Goal: Information Seeking & Learning: Find specific fact

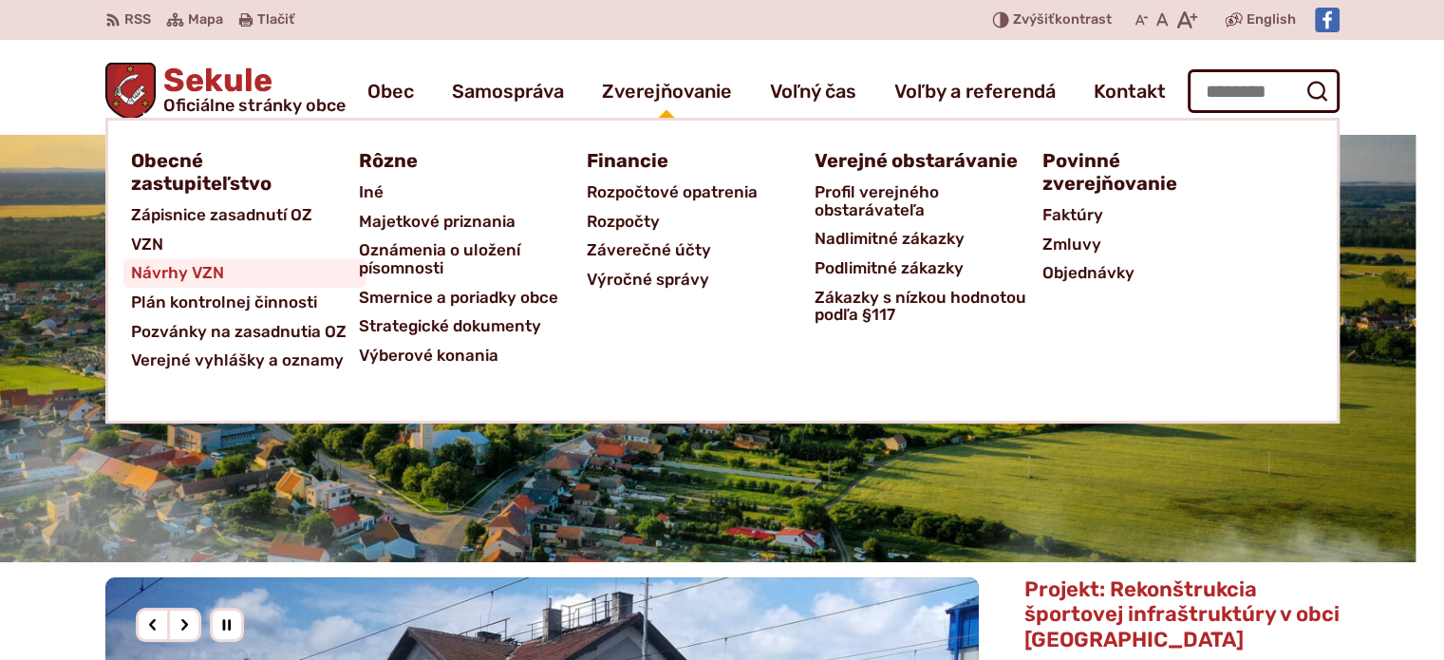
click at [185, 269] on span "Návrhy VZN" at bounding box center [177, 272] width 93 height 29
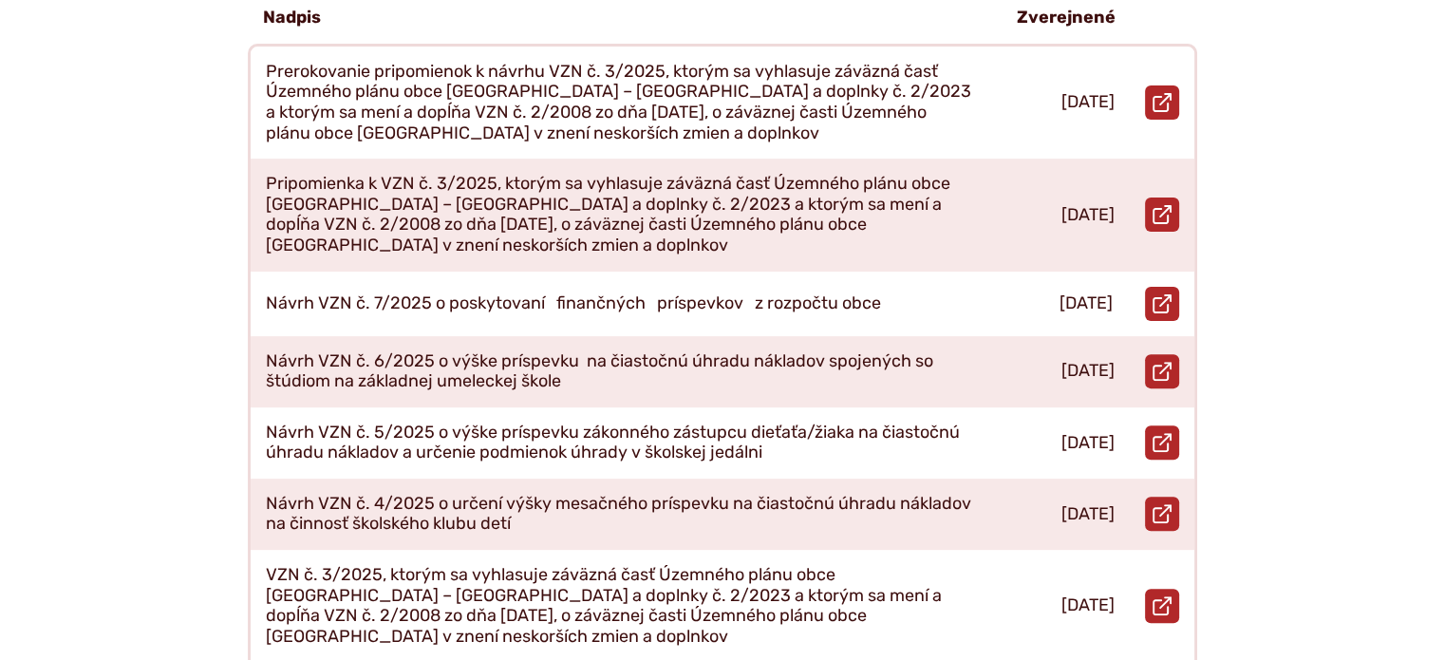
scroll to position [570, 0]
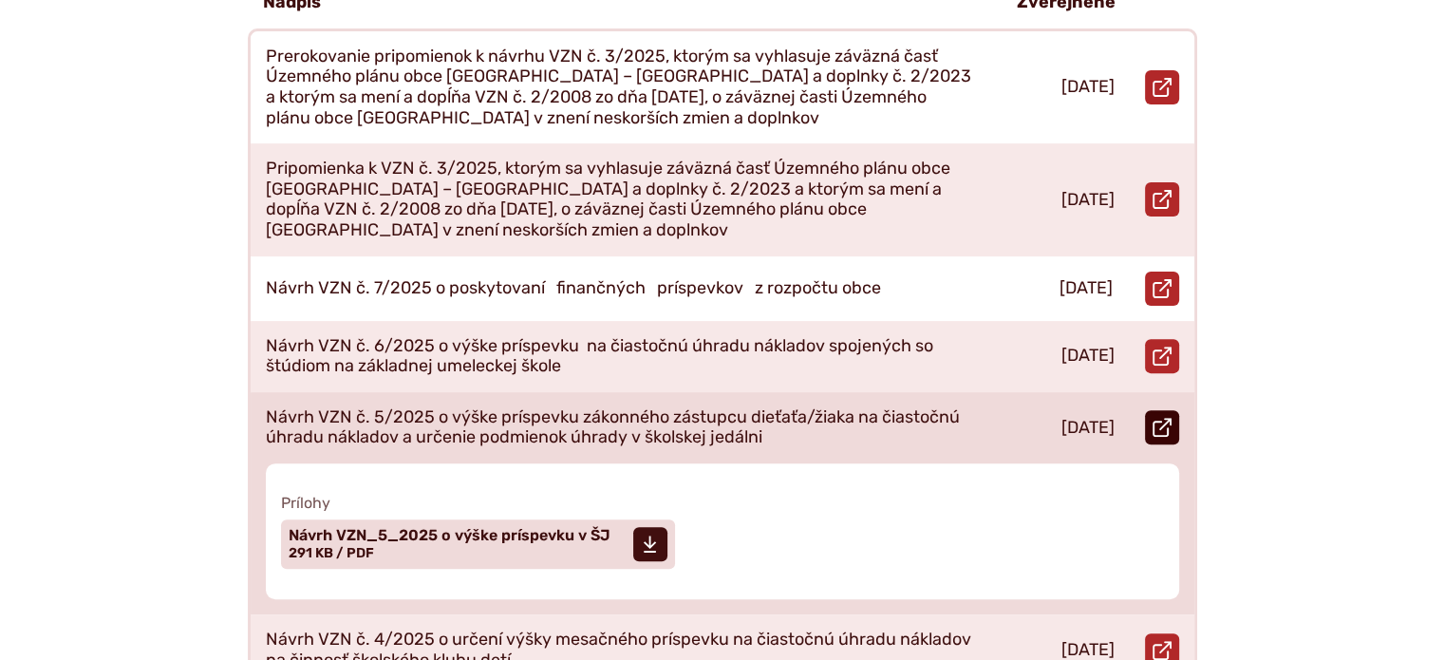
click at [1155, 418] on icon at bounding box center [1161, 427] width 19 height 19
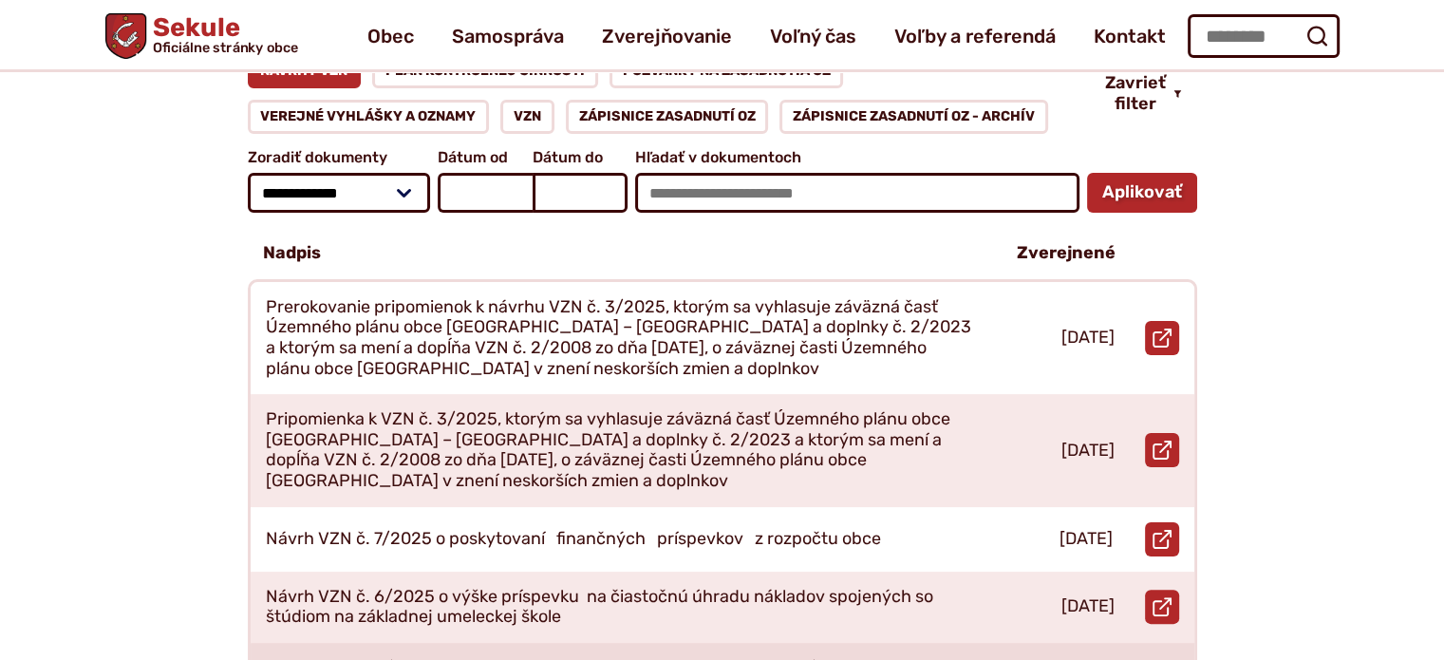
scroll to position [190, 0]
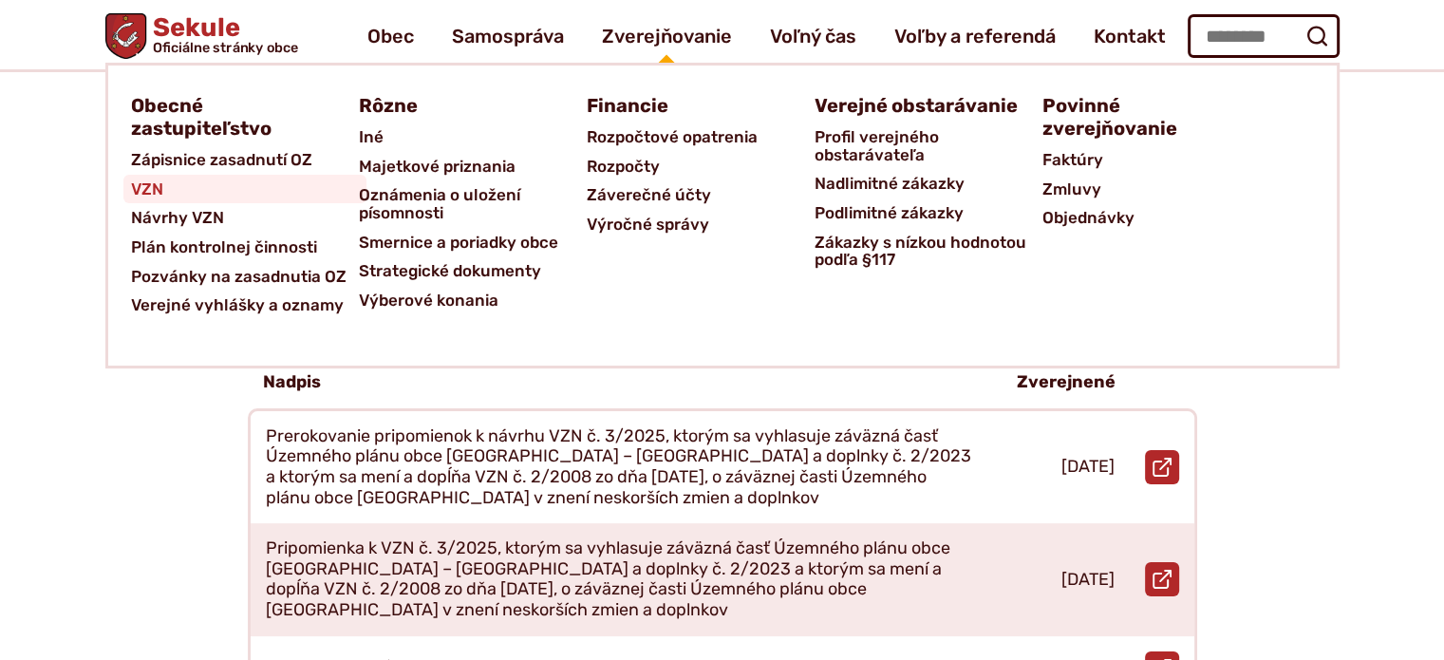
click at [131, 186] on span "VZN" at bounding box center [147, 189] width 32 height 29
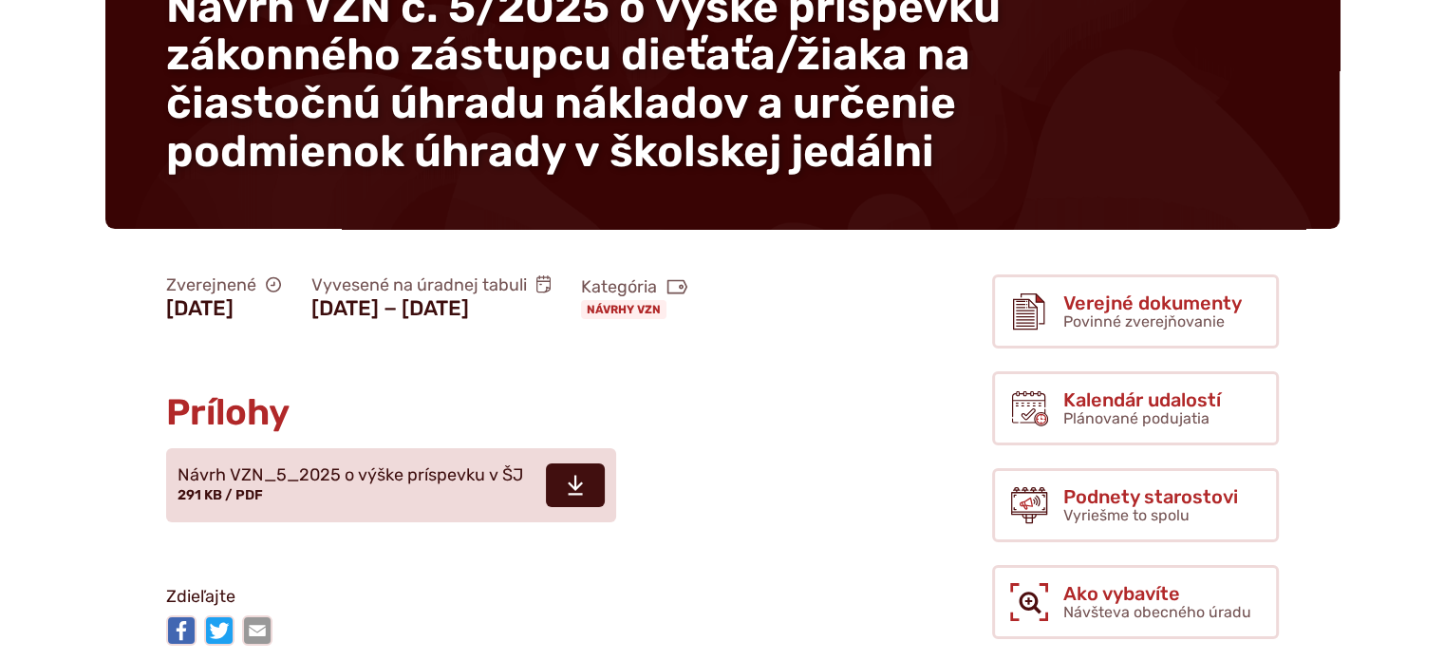
scroll to position [380, 0]
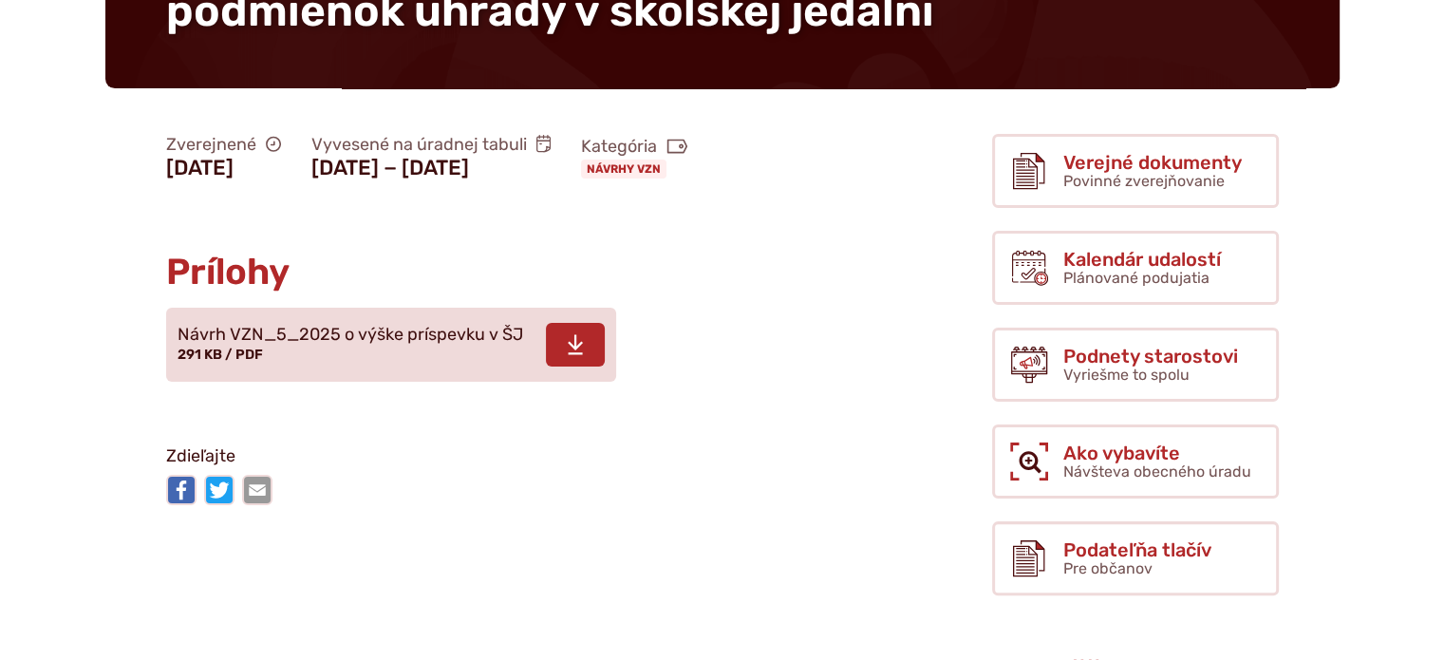
click at [569, 353] on icon at bounding box center [575, 344] width 17 height 23
click at [315, 329] on span "Návrh VZN_5_2025 o výške príspevku v ŠJ" at bounding box center [351, 335] width 346 height 19
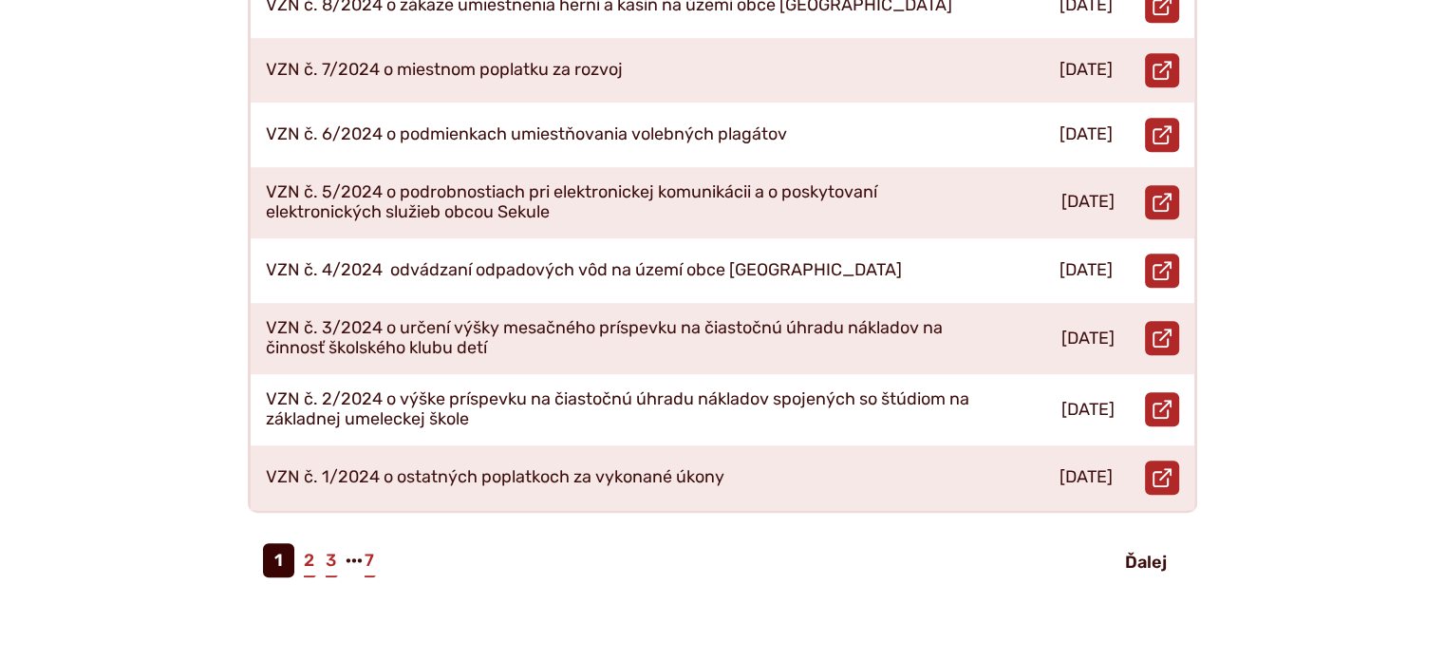
scroll to position [949, 0]
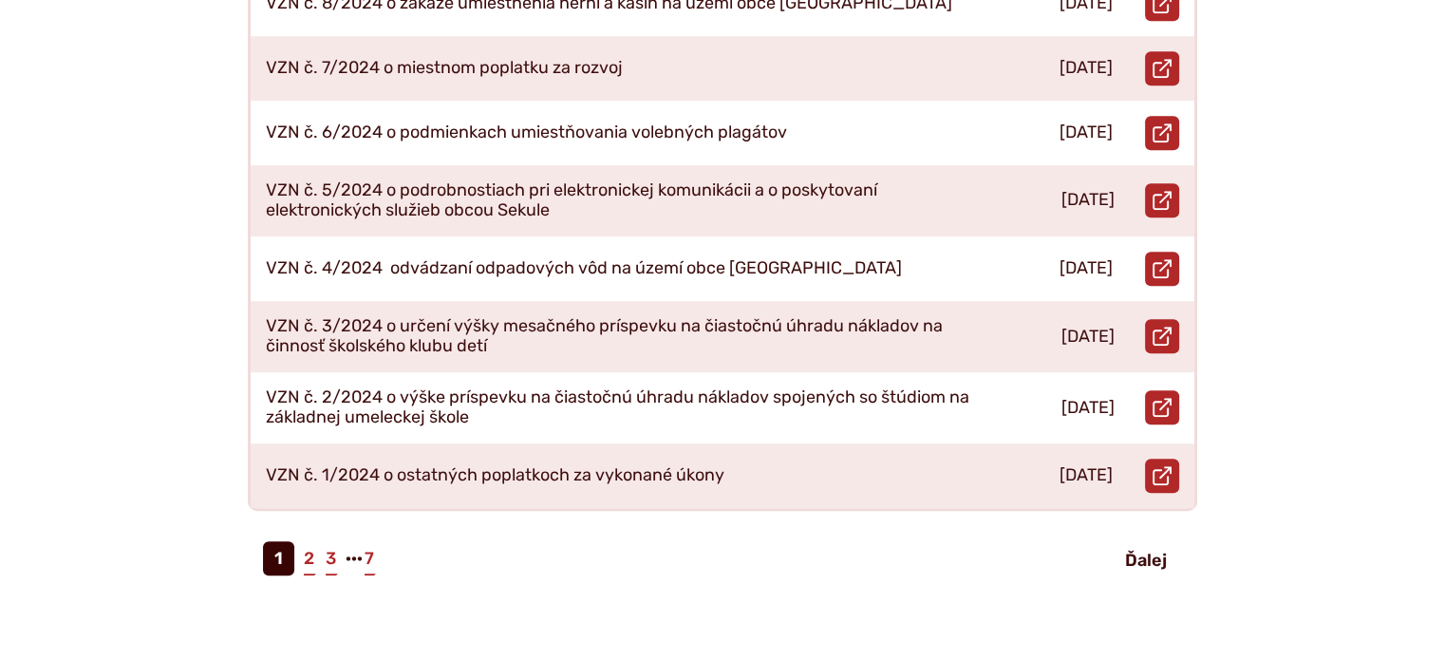
click at [318, 541] on li "2" at bounding box center [313, 558] width 22 height 34
click at [315, 541] on li "2" at bounding box center [313, 558] width 22 height 34
click at [310, 541] on link "2" at bounding box center [309, 558] width 14 height 34
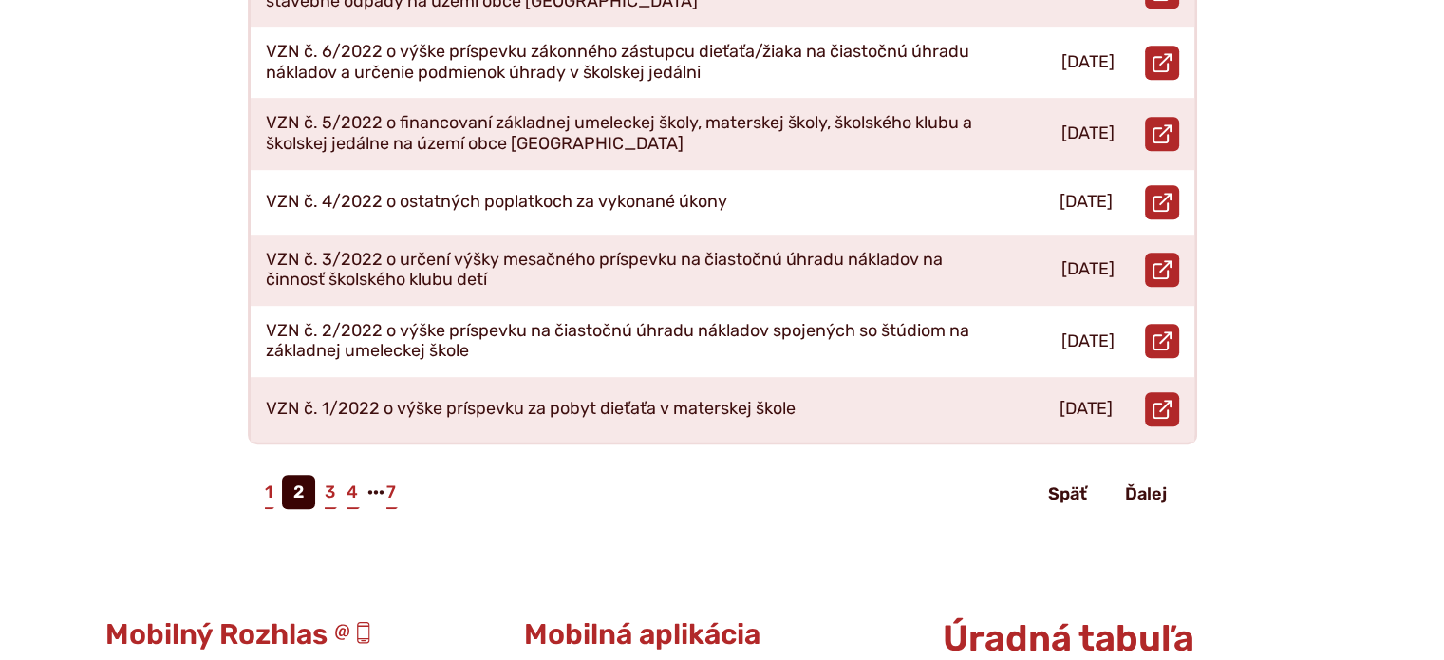
scroll to position [1044, 0]
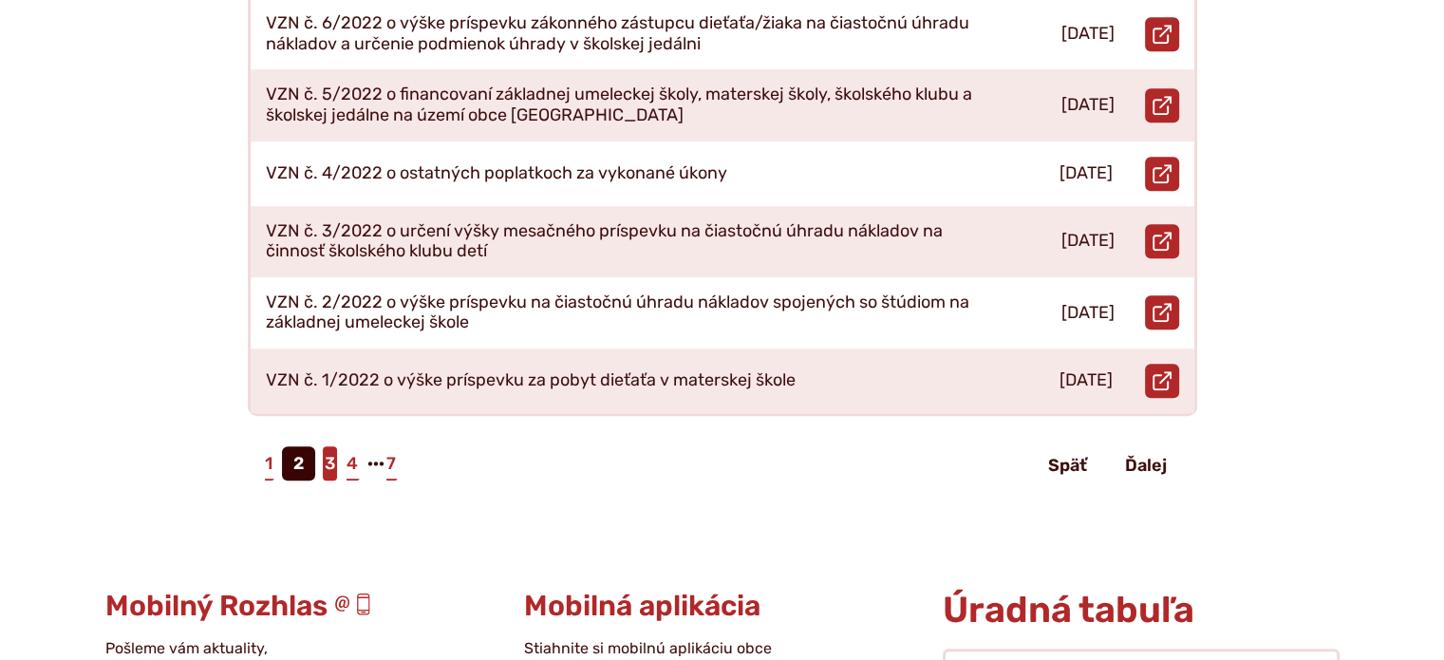
click at [327, 446] on link "3" at bounding box center [330, 463] width 14 height 34
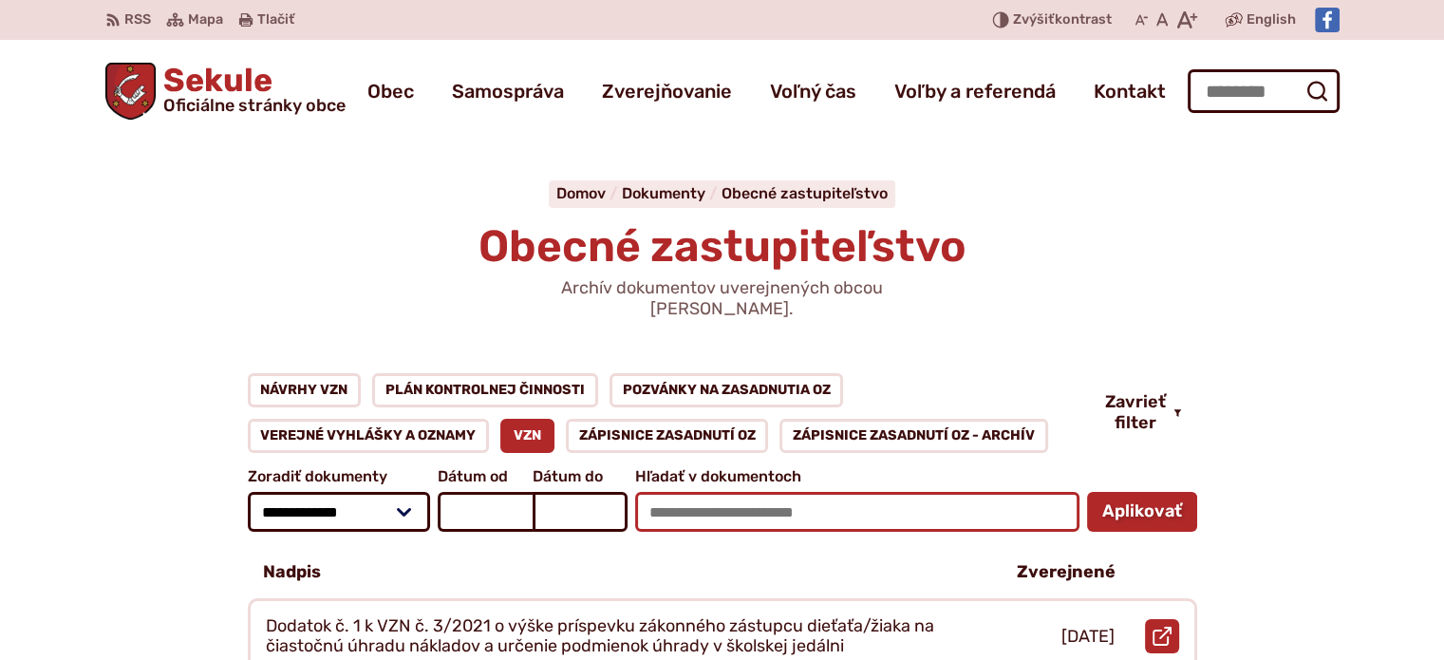
click at [748, 492] on input "Hľadať v dokumentoch" at bounding box center [857, 512] width 444 height 40
type input "******"
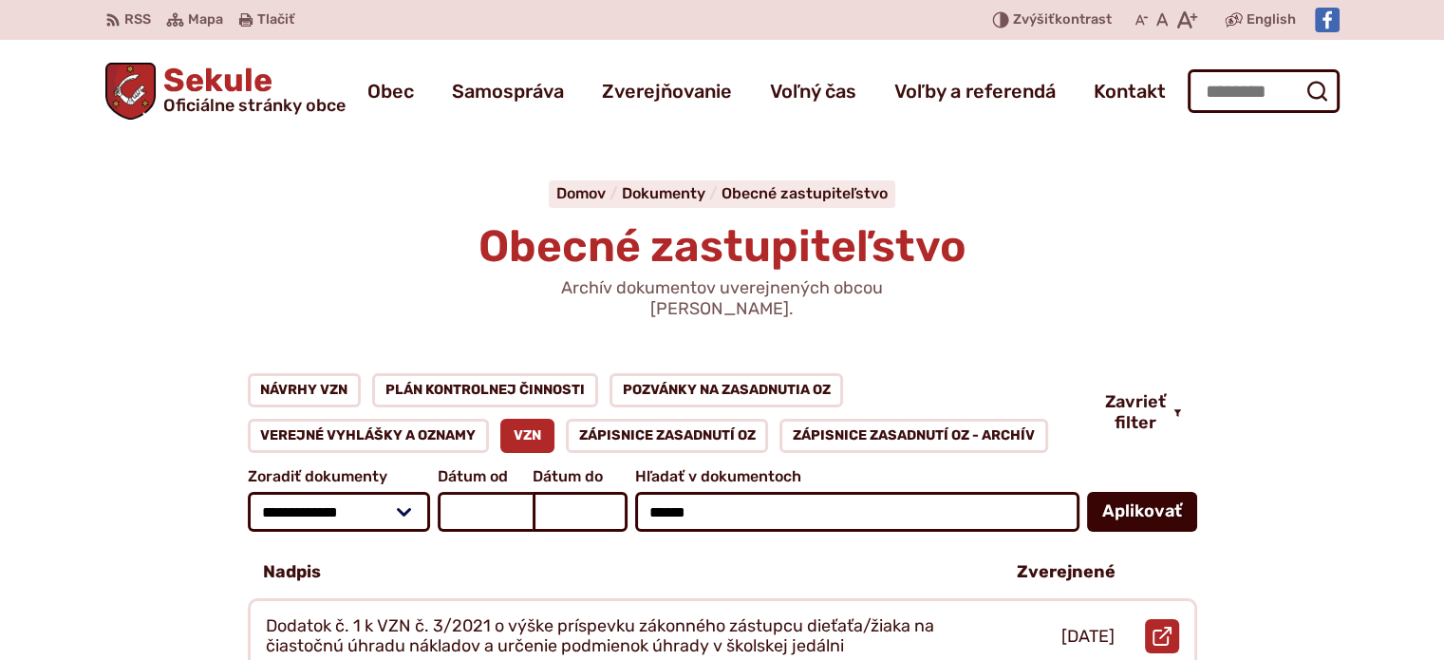
click at [1120, 492] on button "Aplikovať vybrané filtre" at bounding box center [1142, 512] width 110 height 40
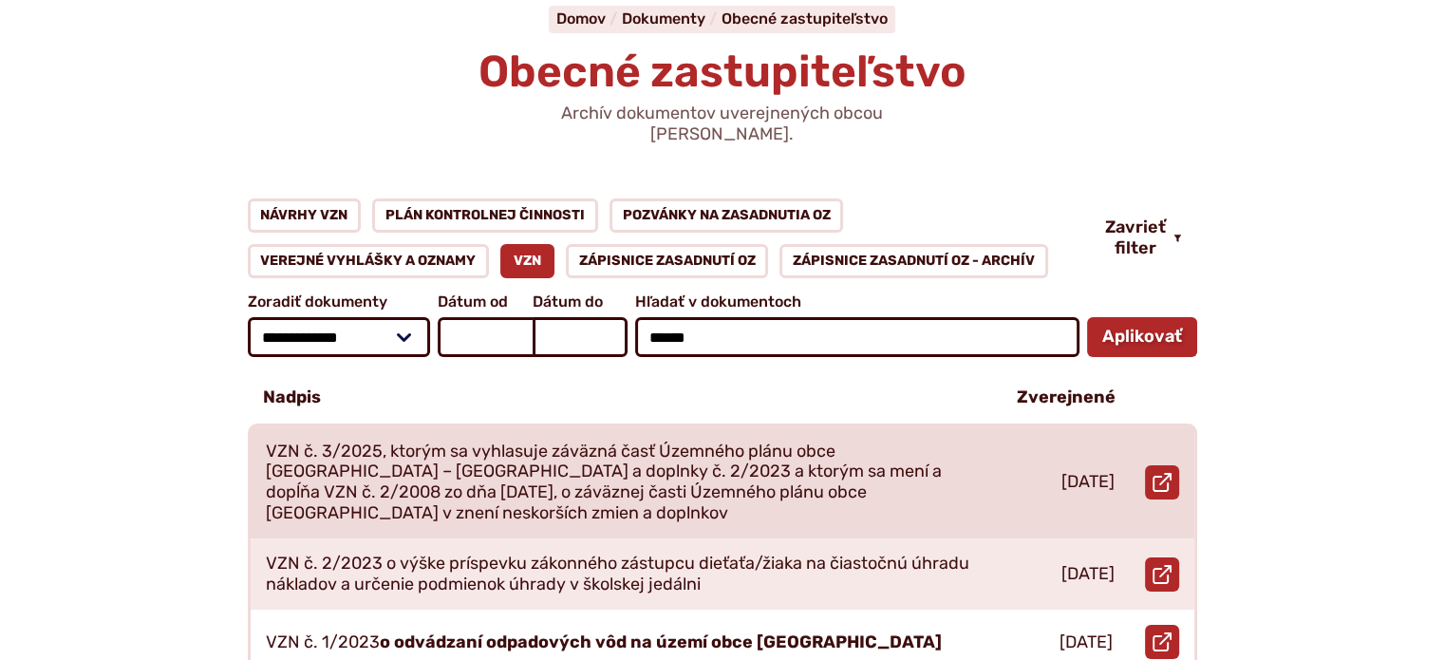
scroll to position [190, 0]
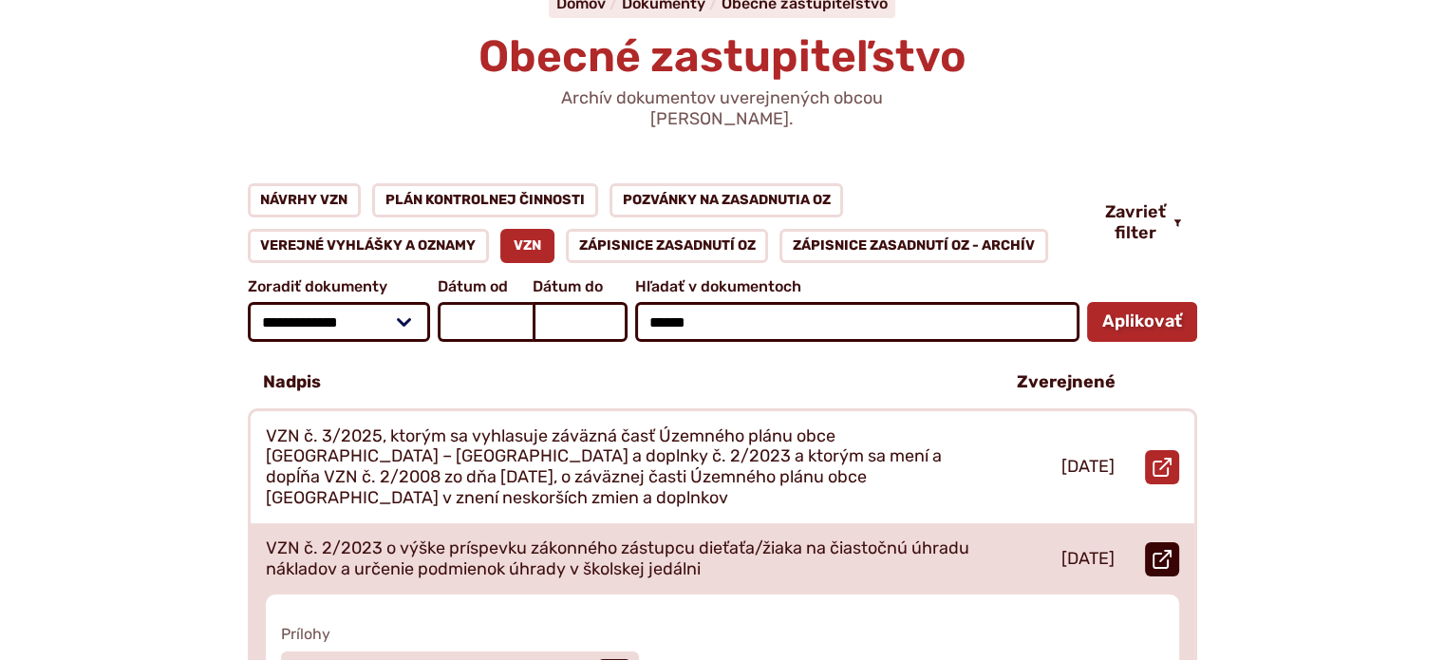
click at [1165, 550] on icon at bounding box center [1161, 559] width 19 height 19
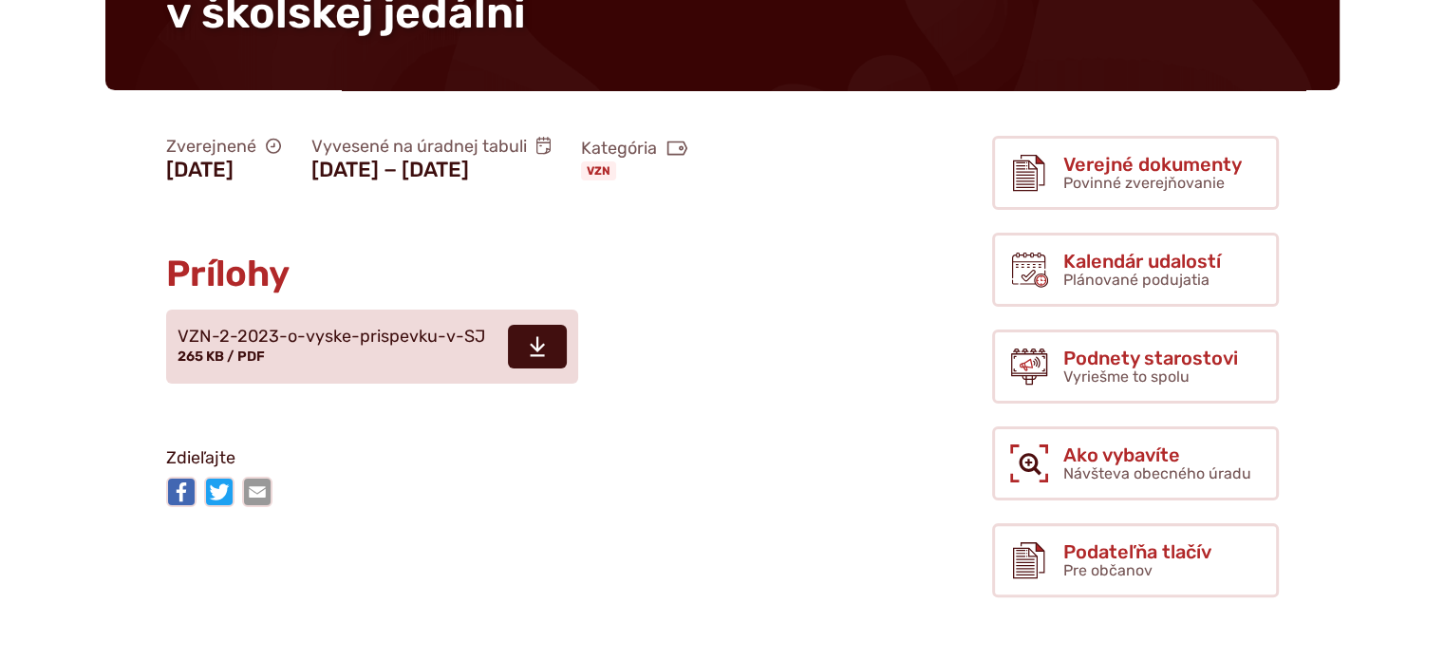
scroll to position [380, 0]
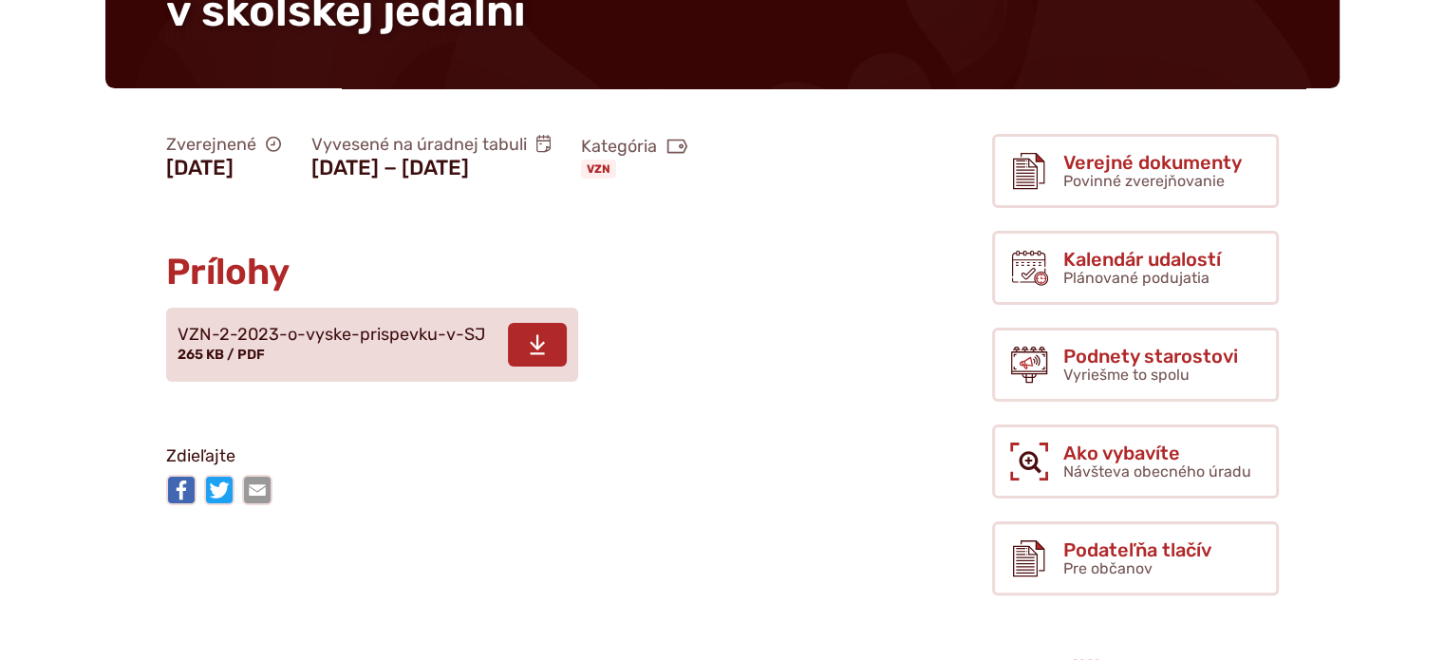
click at [529, 347] on icon at bounding box center [537, 344] width 17 height 23
